Goal: Obtain resource: Download file/media

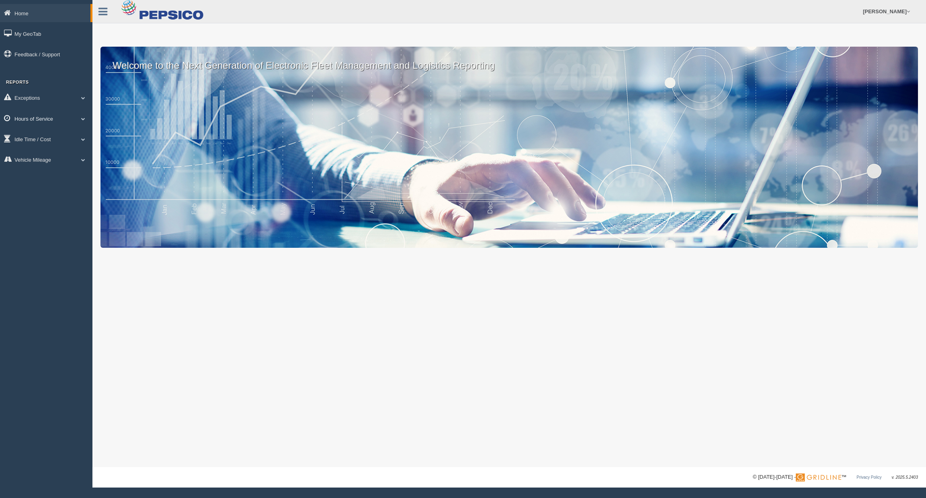
click at [45, 123] on link "Hours of Service" at bounding box center [46, 118] width 92 height 18
click at [50, 138] on link "HOS Explanation Reports" at bounding box center [52, 137] width 76 height 14
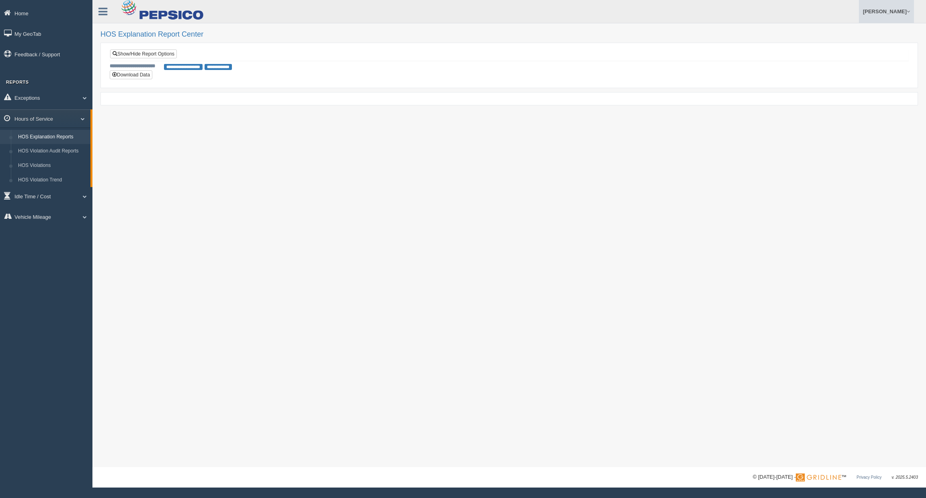
click at [906, 12] on link "[PERSON_NAME]" at bounding box center [886, 11] width 55 height 23
click at [145, 73] on button "Download Data" at bounding box center [131, 74] width 43 height 9
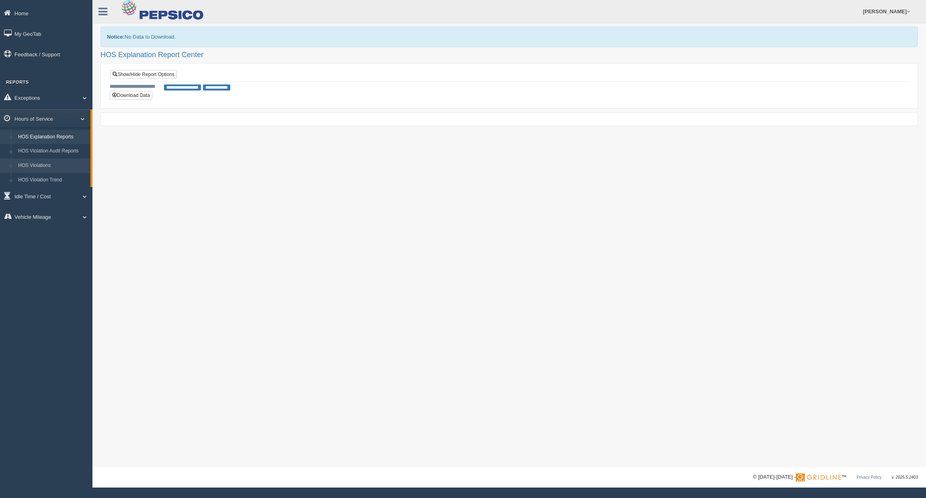
click at [49, 168] on link "HOS Violations" at bounding box center [52, 165] width 76 height 14
